Goal: Task Accomplishment & Management: Complete application form

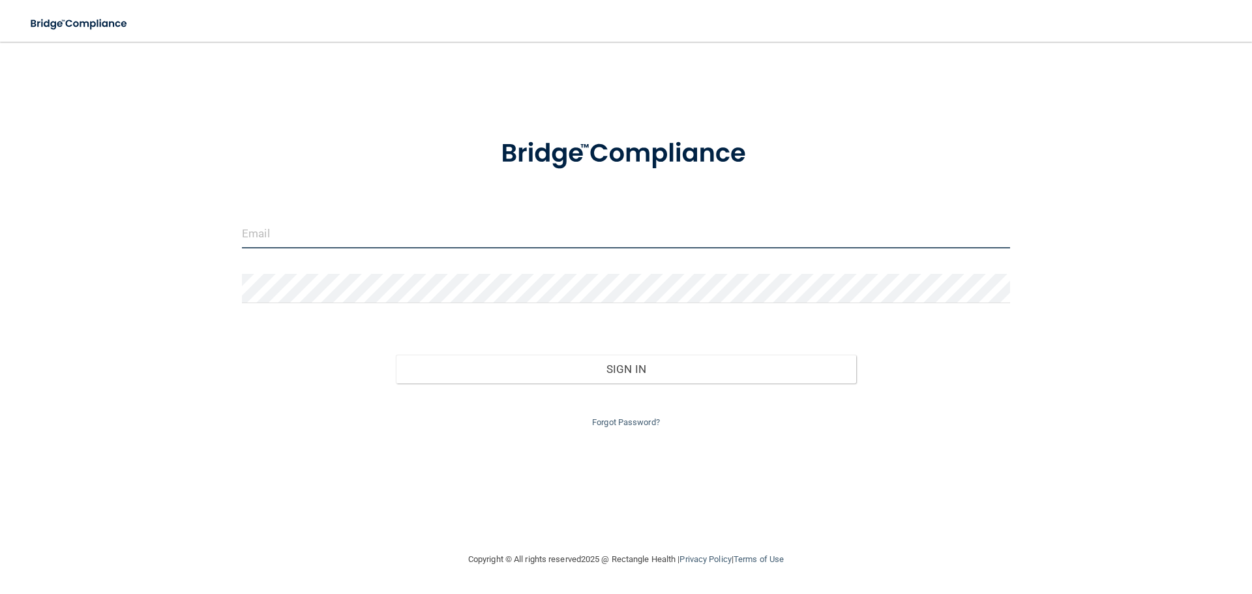
click at [264, 232] on input "email" at bounding box center [626, 233] width 768 height 29
type input "rachel.olson6@ameridentco.com"
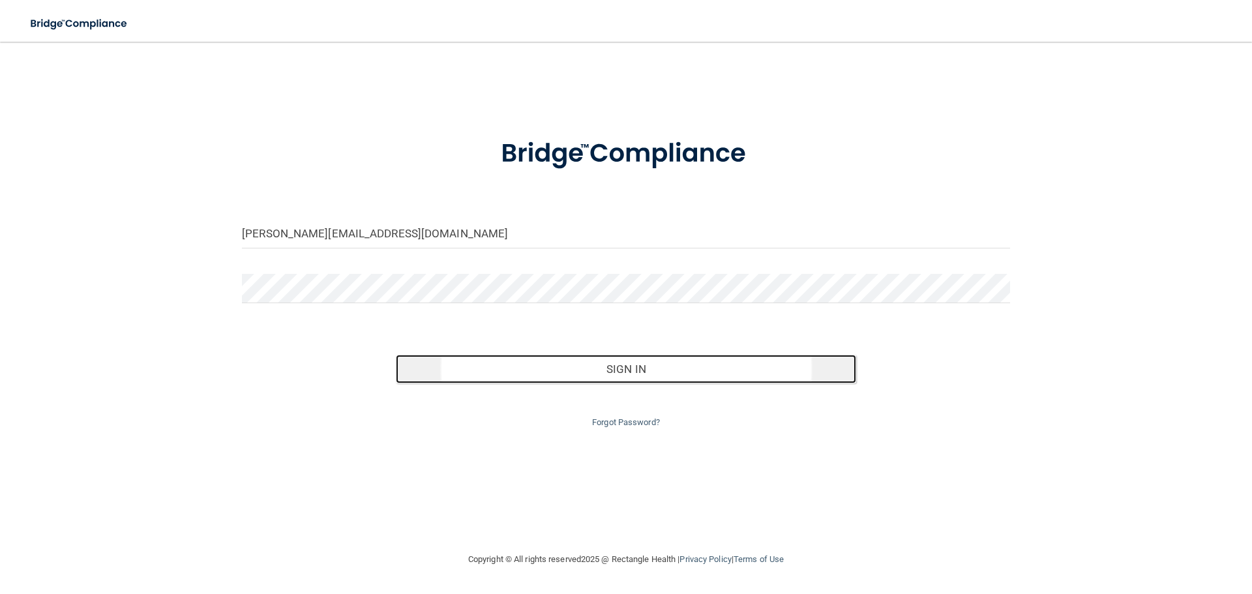
click at [656, 372] on button "Sign In" at bounding box center [626, 369] width 461 height 29
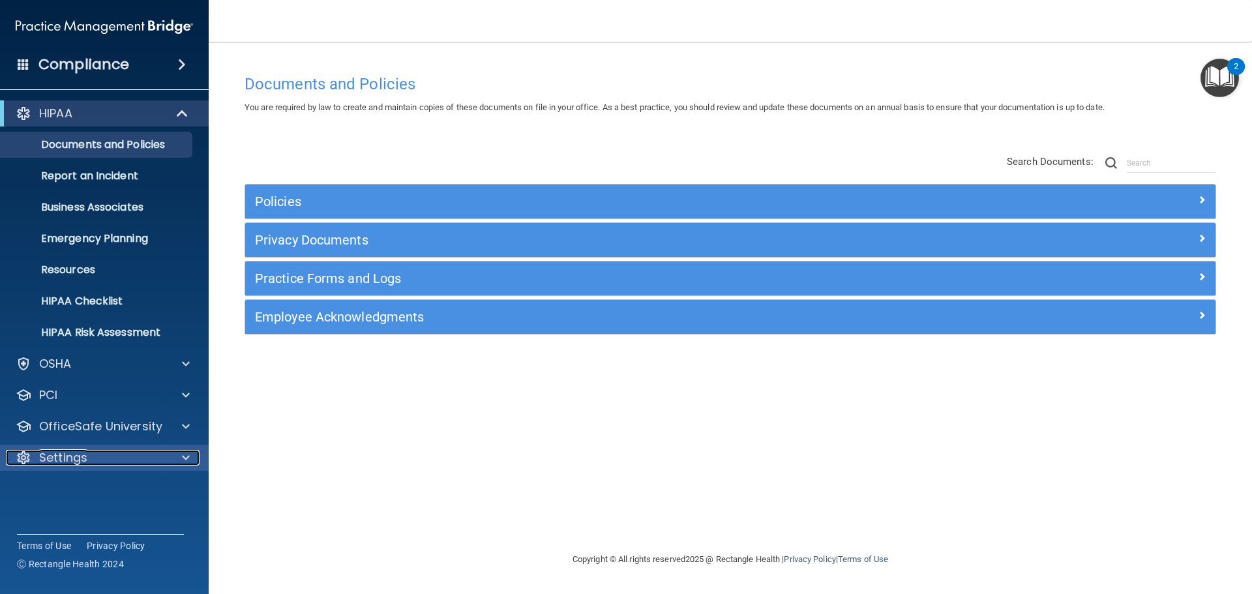
click at [107, 460] on div "Settings" at bounding box center [87, 458] width 162 height 16
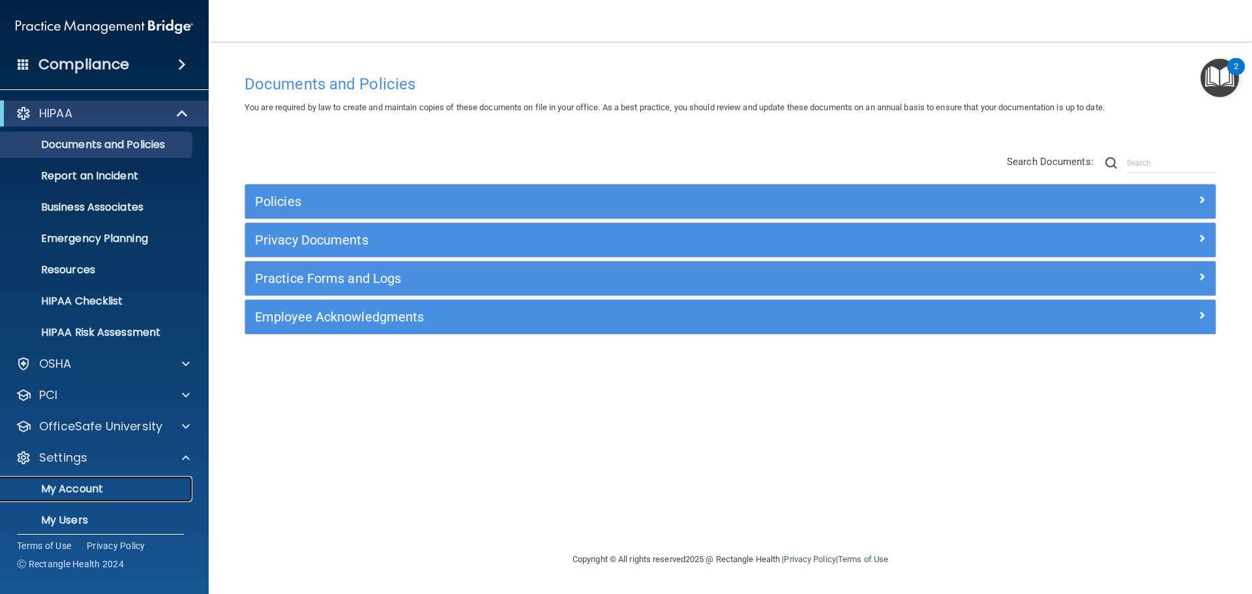
click at [81, 495] on p "My Account" at bounding box center [97, 488] width 178 height 13
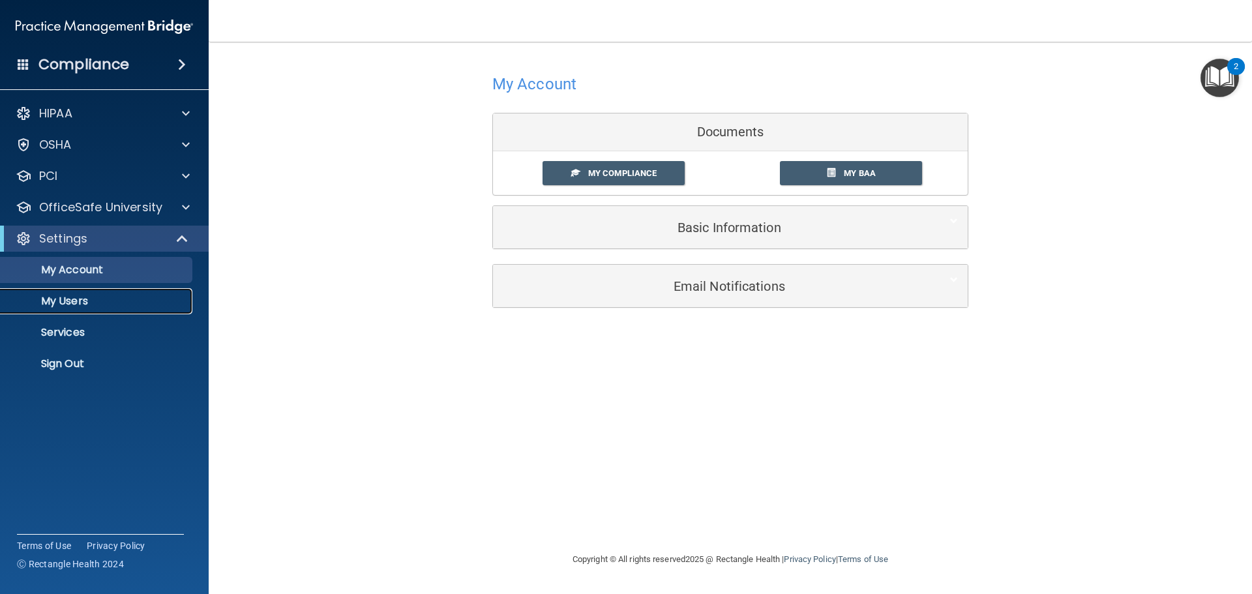
click at [80, 302] on p "My Users" at bounding box center [97, 301] width 178 height 13
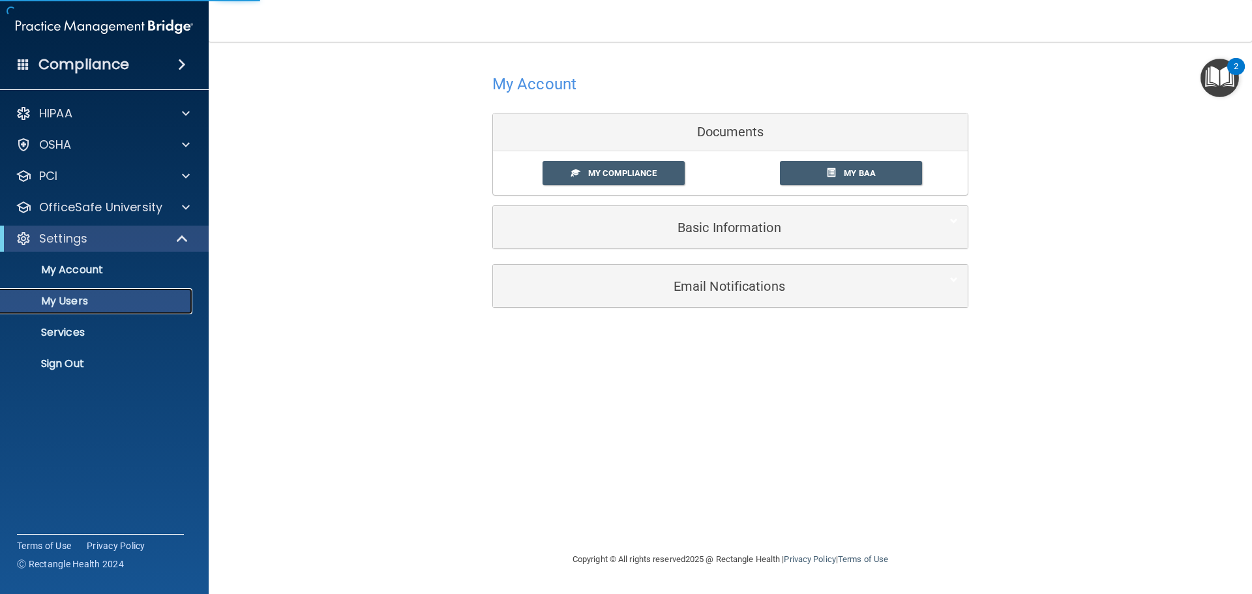
select select "20"
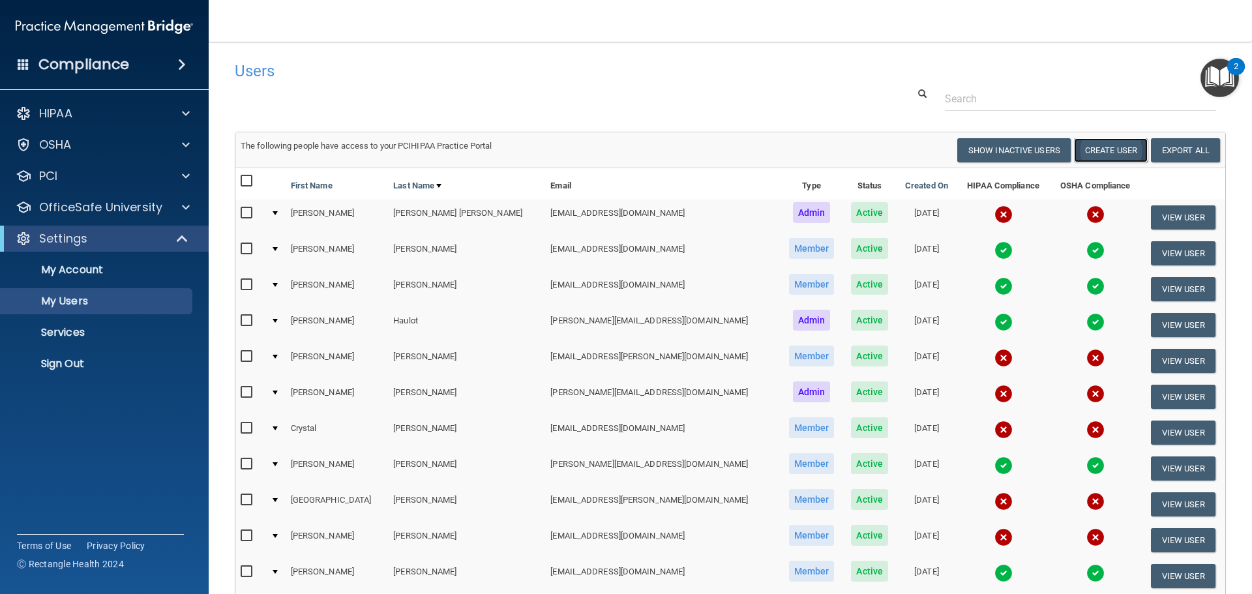
click at [1114, 151] on button "Create User" at bounding box center [1111, 150] width 74 height 24
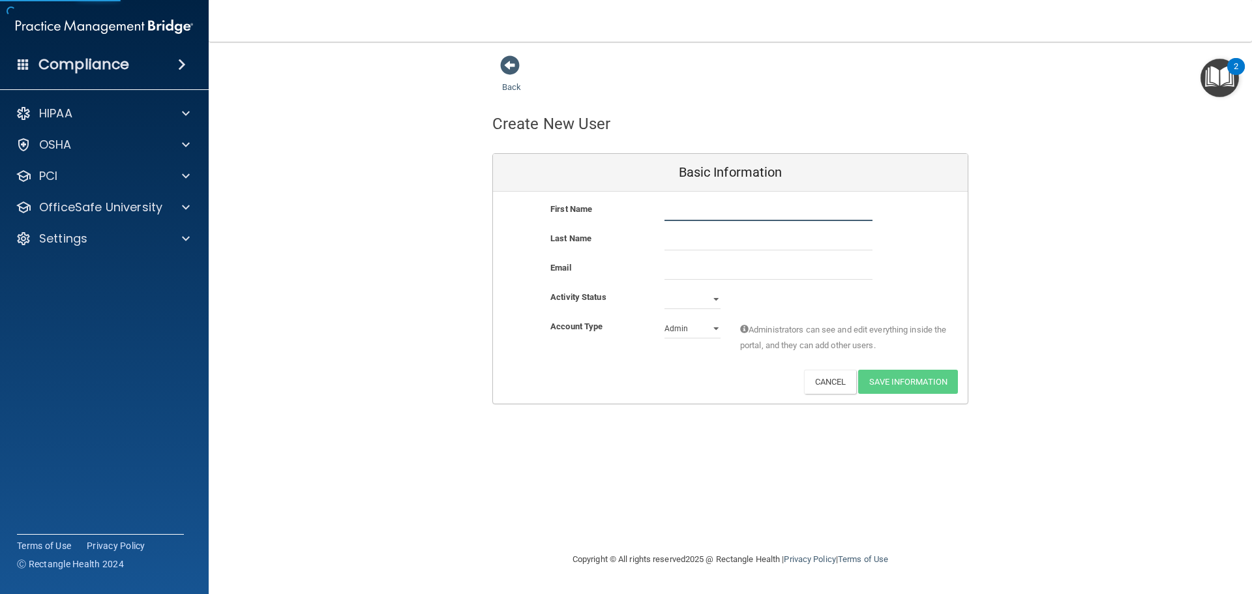
click at [700, 209] on input "text" at bounding box center [768, 211] width 208 height 20
type input "Brianna"
click at [673, 231] on input "text" at bounding box center [768, 241] width 208 height 20
type input "Curci"
click at [684, 274] on input "email" at bounding box center [768, 270] width 208 height 20
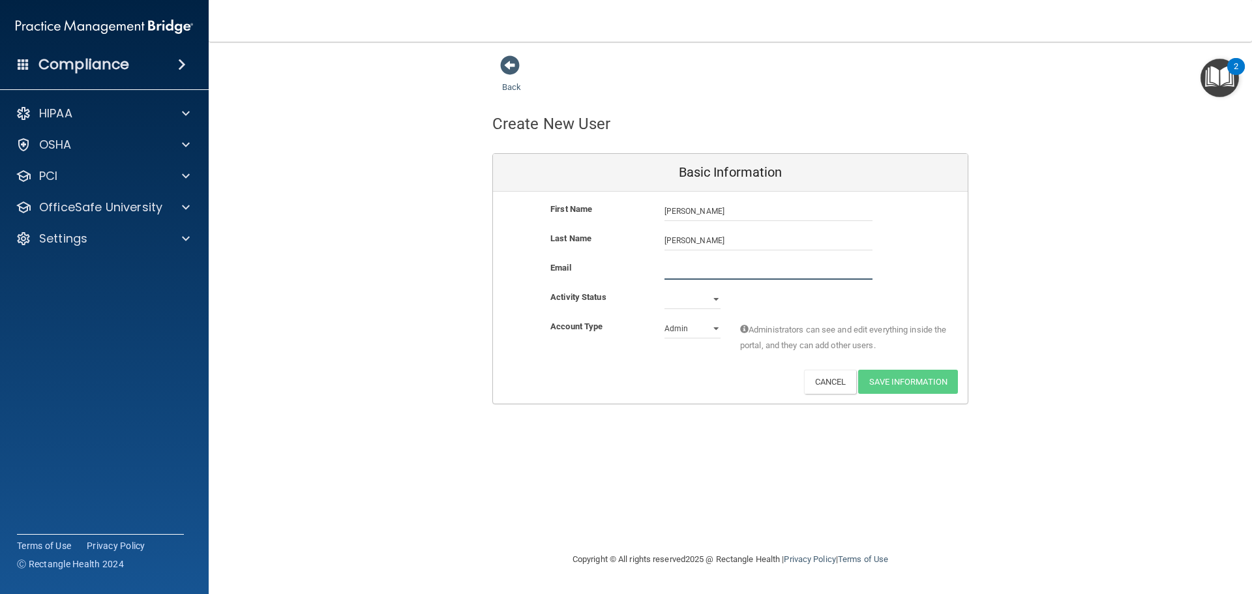
paste input "briannacurci@gmail.com"
type input "briannacurci@gmail.com"
click at [715, 302] on select "Active Inactive" at bounding box center [692, 299] width 56 height 20
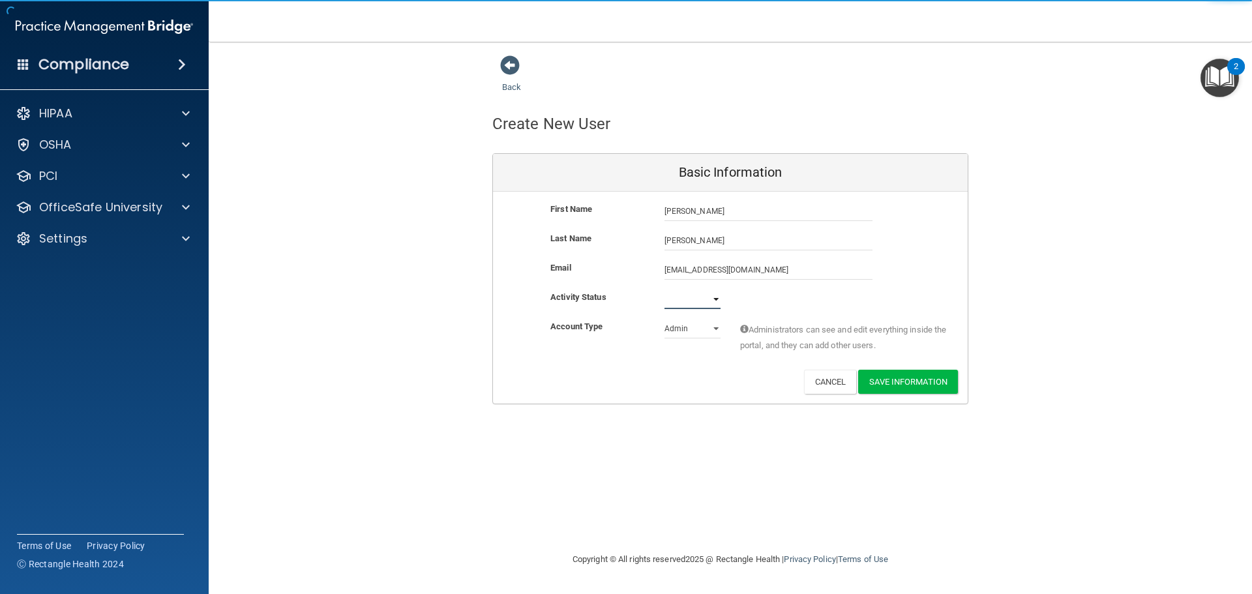
select select "active"
click at [664, 289] on select "Active Inactive" at bounding box center [692, 299] width 56 height 20
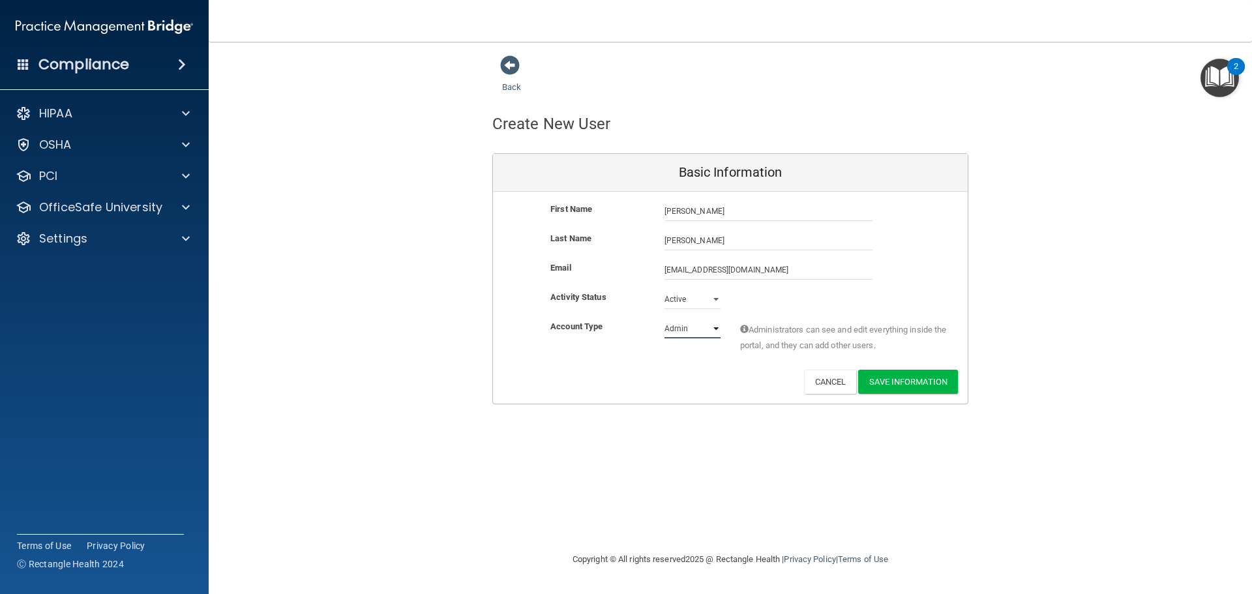
click at [715, 329] on select "Admin Member" at bounding box center [692, 329] width 56 height 20
select select "practice_member"
click at [664, 319] on select "Admin Member" at bounding box center [692, 329] width 56 height 20
click at [898, 383] on button "Save Information" at bounding box center [908, 382] width 100 height 24
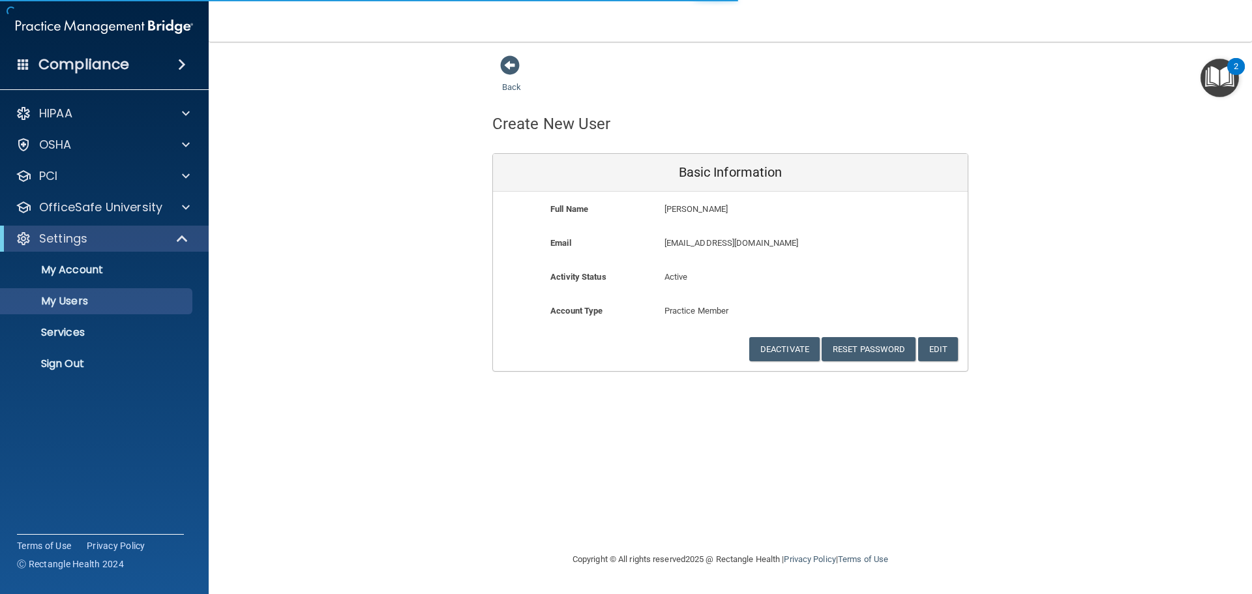
select select "20"
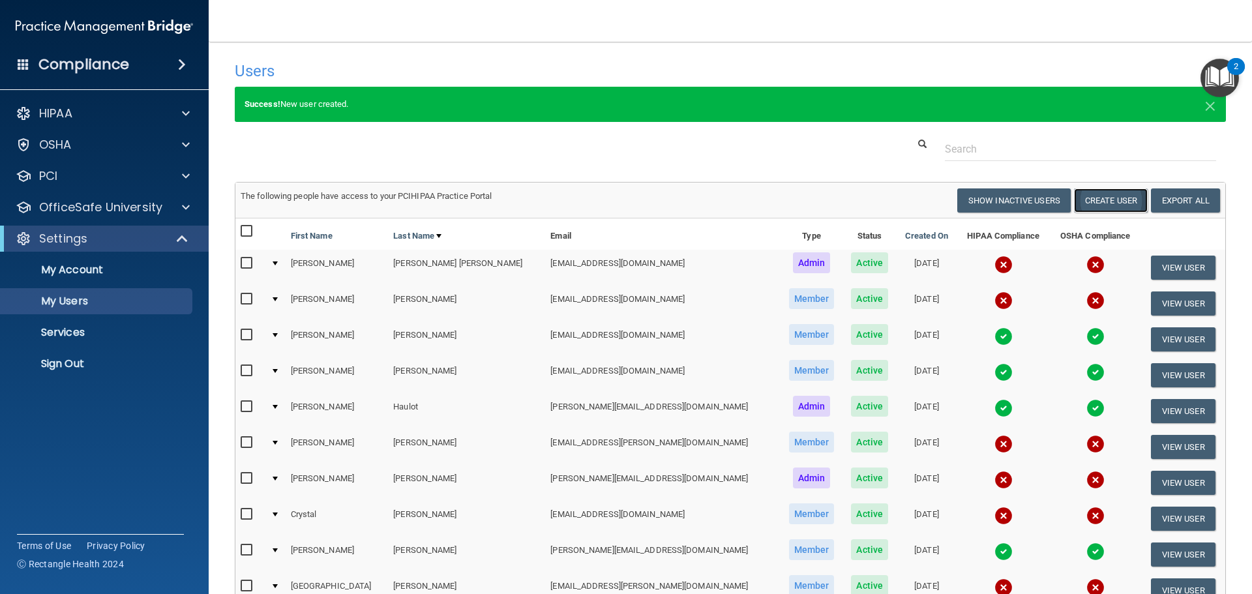
click at [1089, 196] on button "Create User" at bounding box center [1111, 200] width 74 height 24
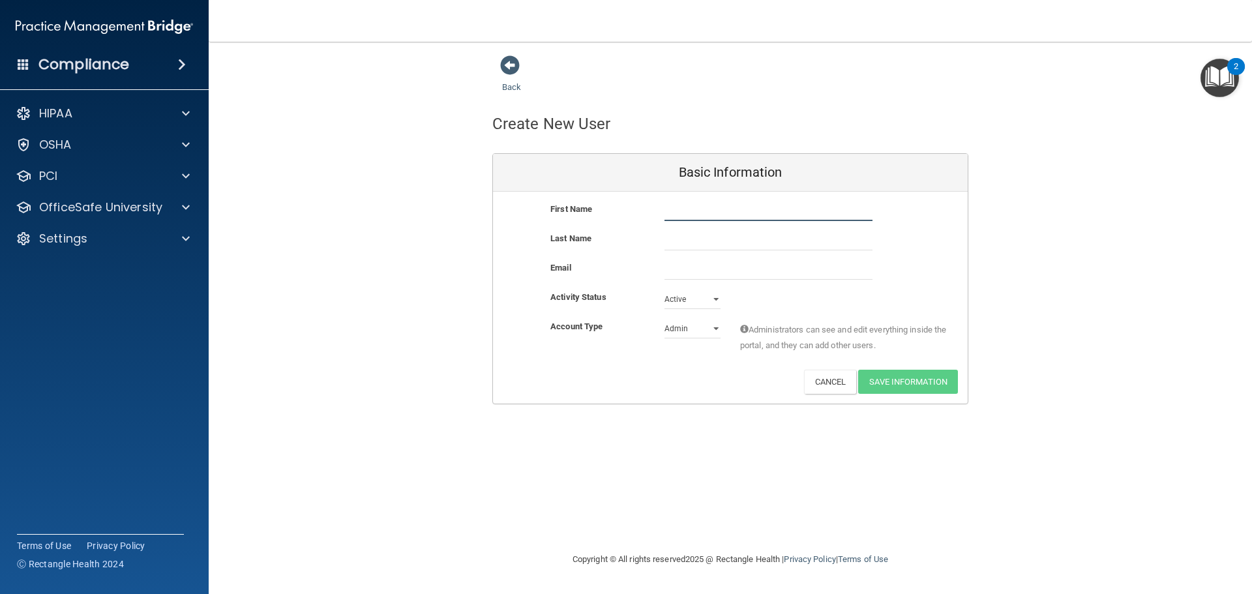
click at [670, 215] on input "text" at bounding box center [768, 211] width 208 height 20
type input "Elizabeth"
click at [680, 238] on input "text" at bounding box center [768, 241] width 208 height 20
type input "Kennedy"
click at [675, 269] on input "email" at bounding box center [768, 270] width 208 height 20
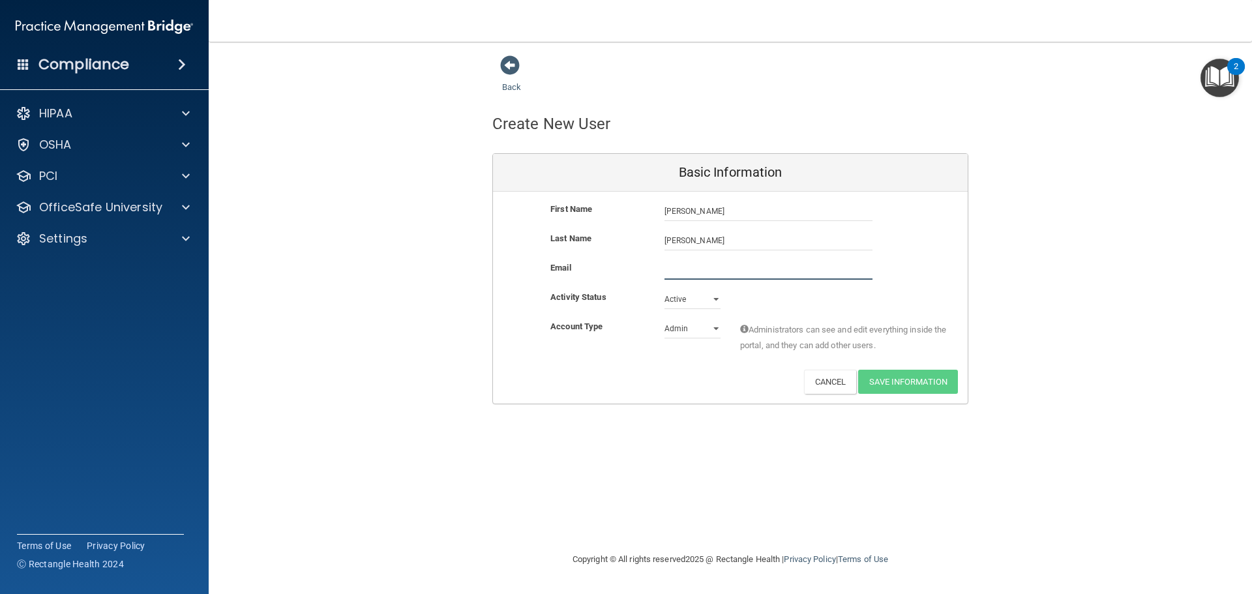
paste input "eken16@msn.com"
type input "eken16@msn.com"
click at [715, 331] on select "Admin Member" at bounding box center [692, 329] width 56 height 20
click at [664, 319] on select "Admin Member" at bounding box center [692, 329] width 56 height 20
click at [883, 383] on button "Save Information" at bounding box center [908, 382] width 100 height 24
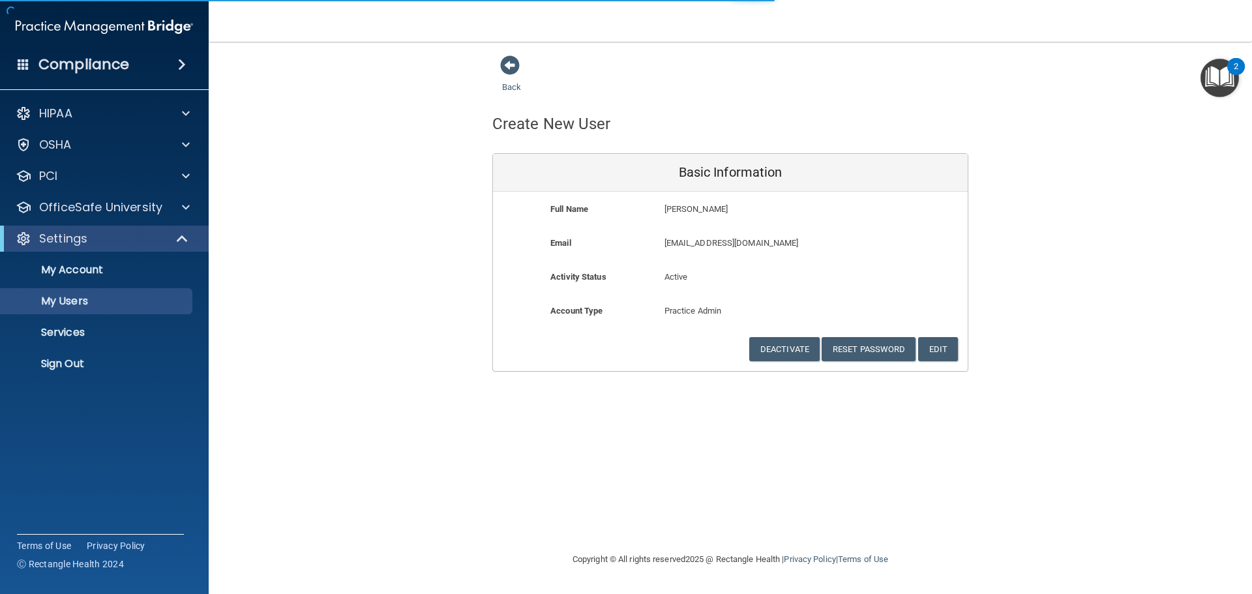
select select "20"
